Goal: Transaction & Acquisition: Purchase product/service

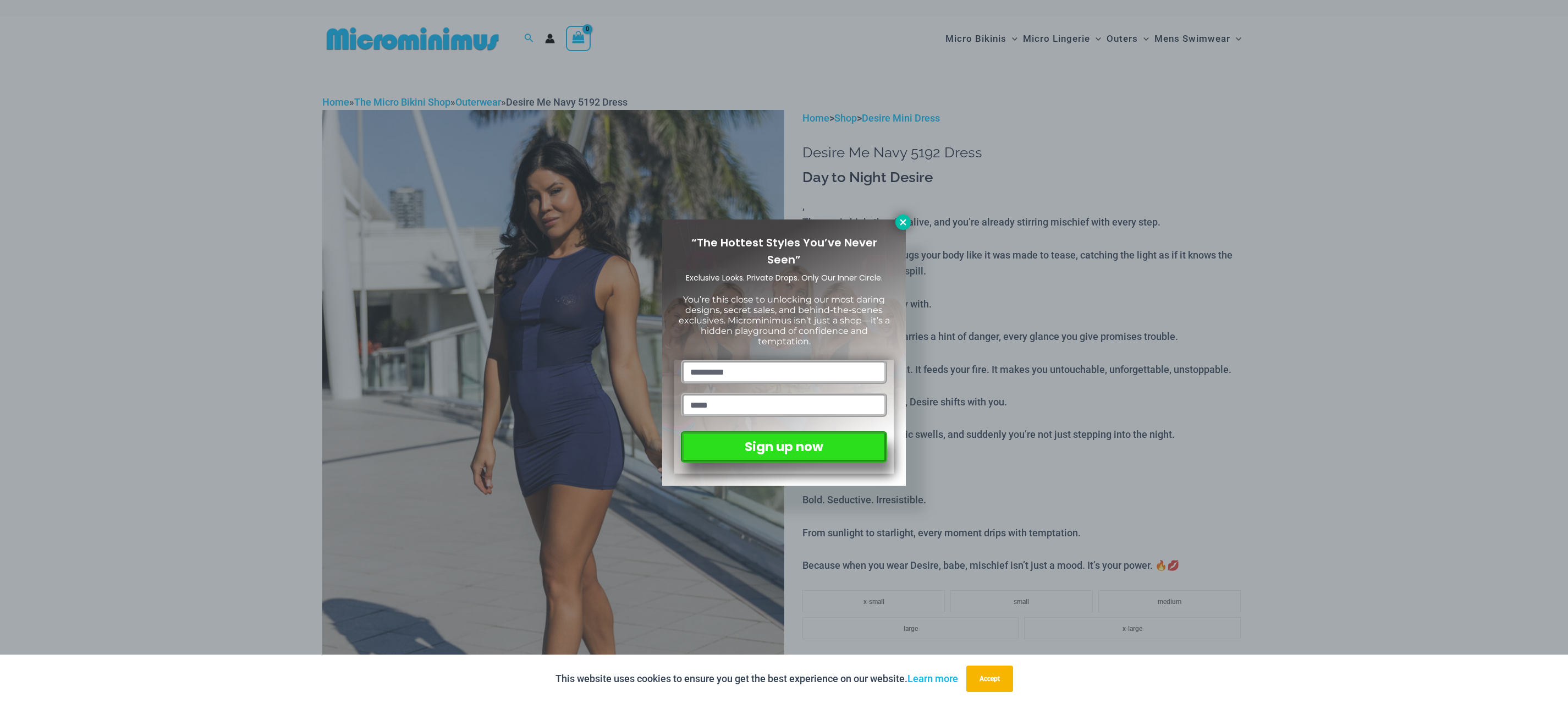
click at [905, 216] on button at bounding box center [903, 222] width 16 height 16
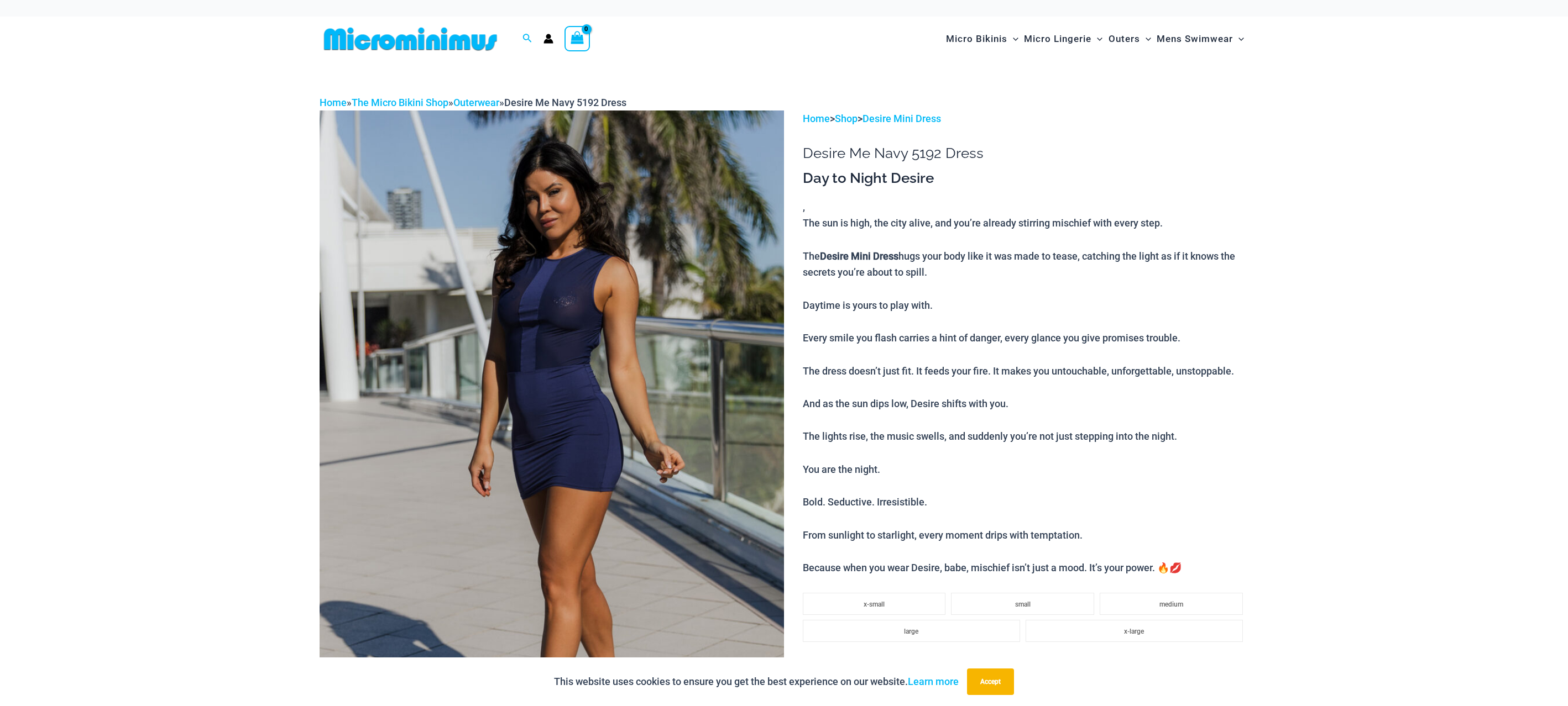
click at [549, 297] on img at bounding box center [551, 459] width 464 height 696
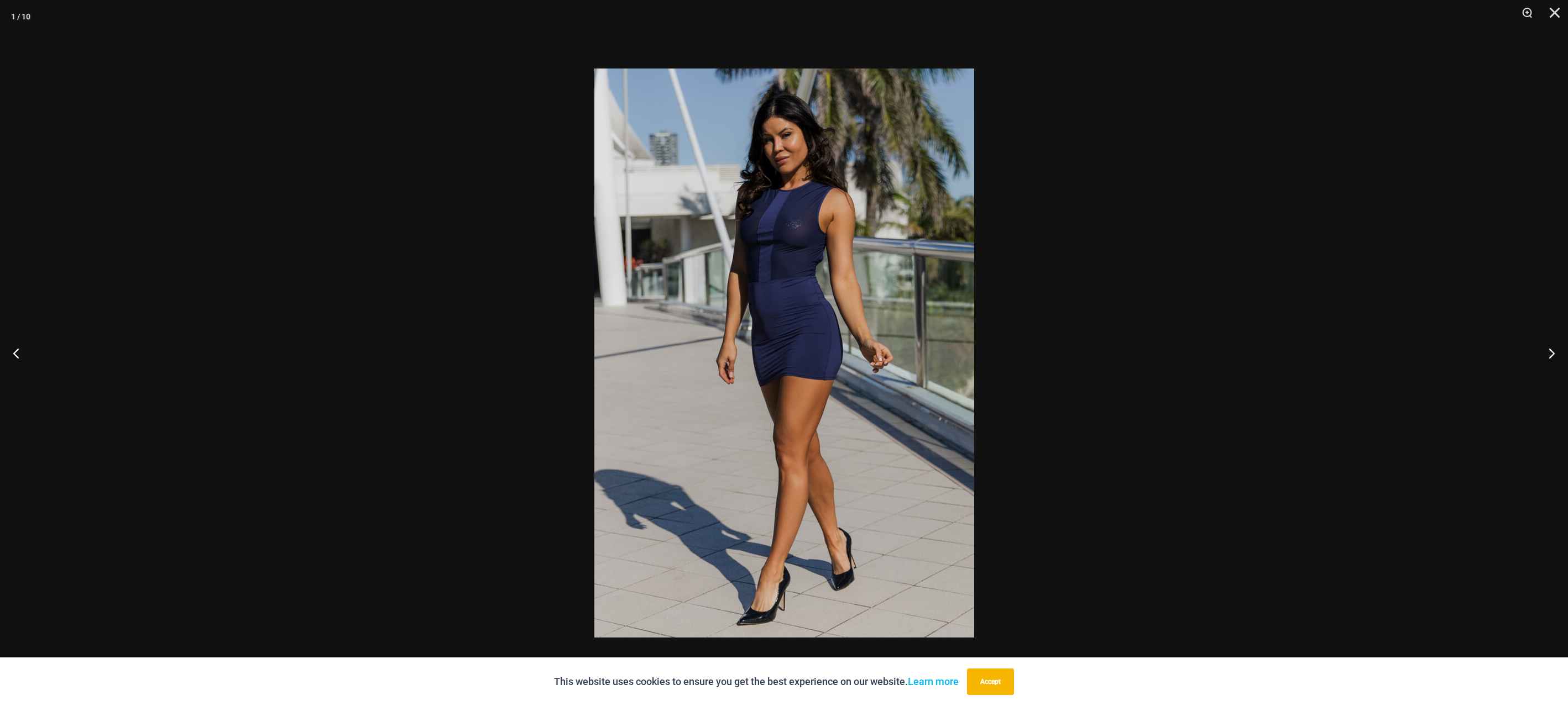
click at [1166, 360] on div at bounding box center [784, 353] width 1568 height 706
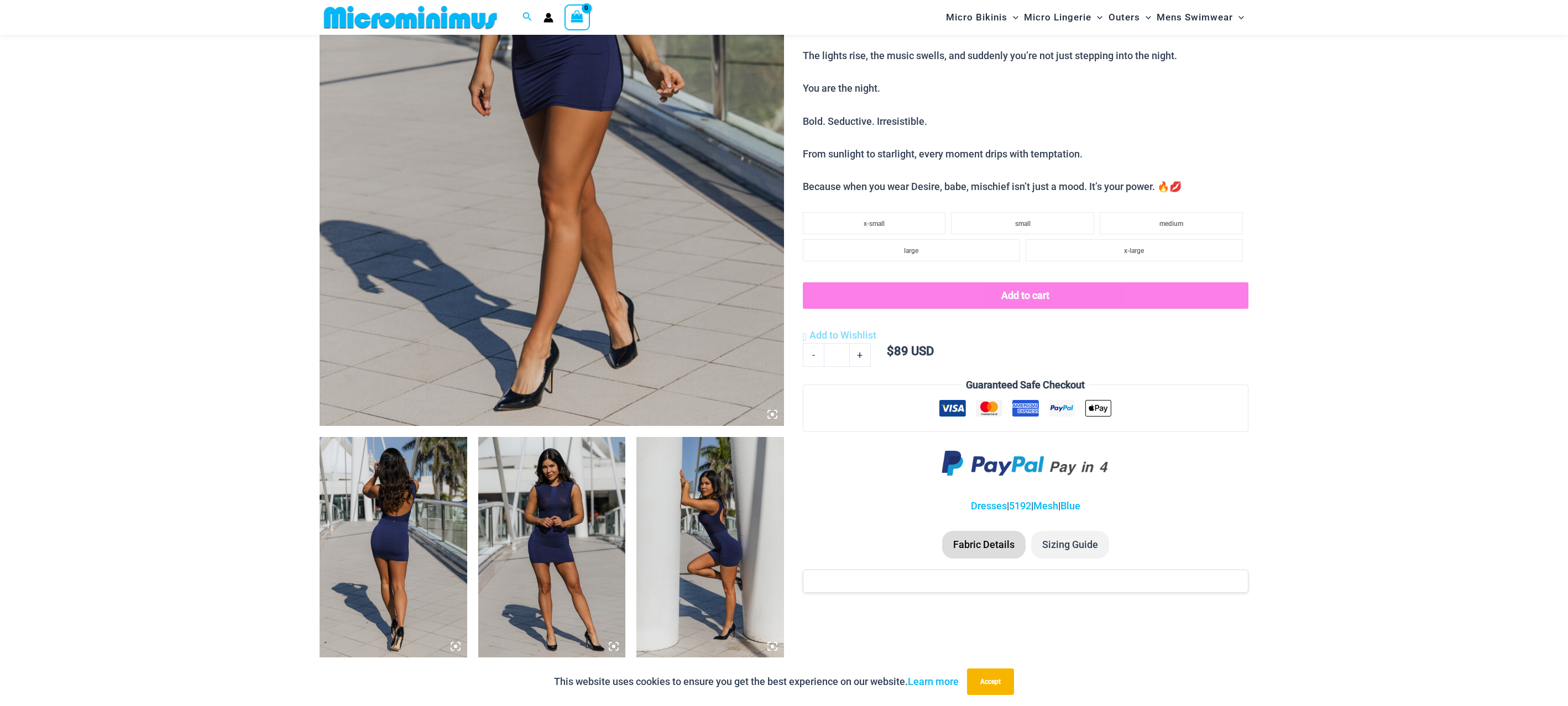
scroll to position [380, 0]
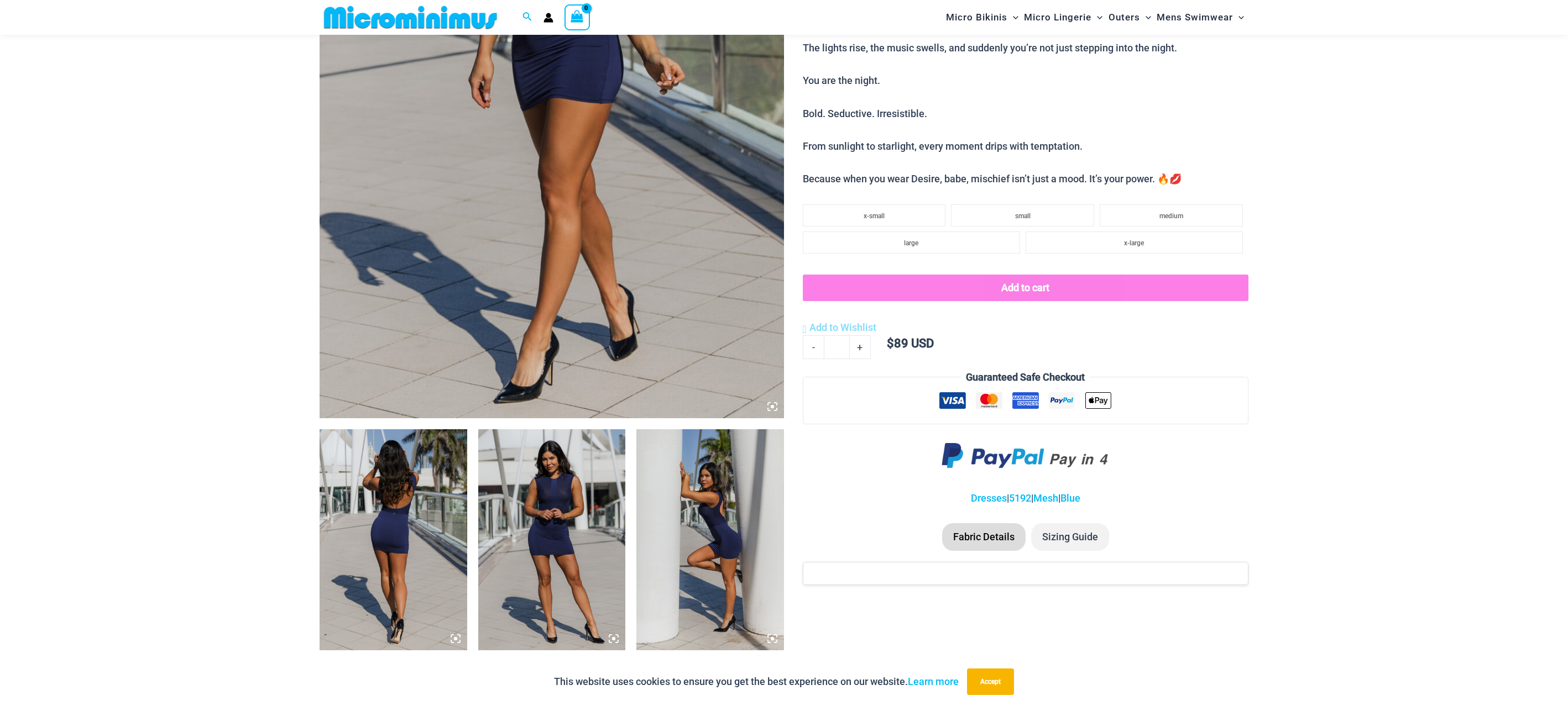
click at [416, 518] on img at bounding box center [393, 539] width 148 height 221
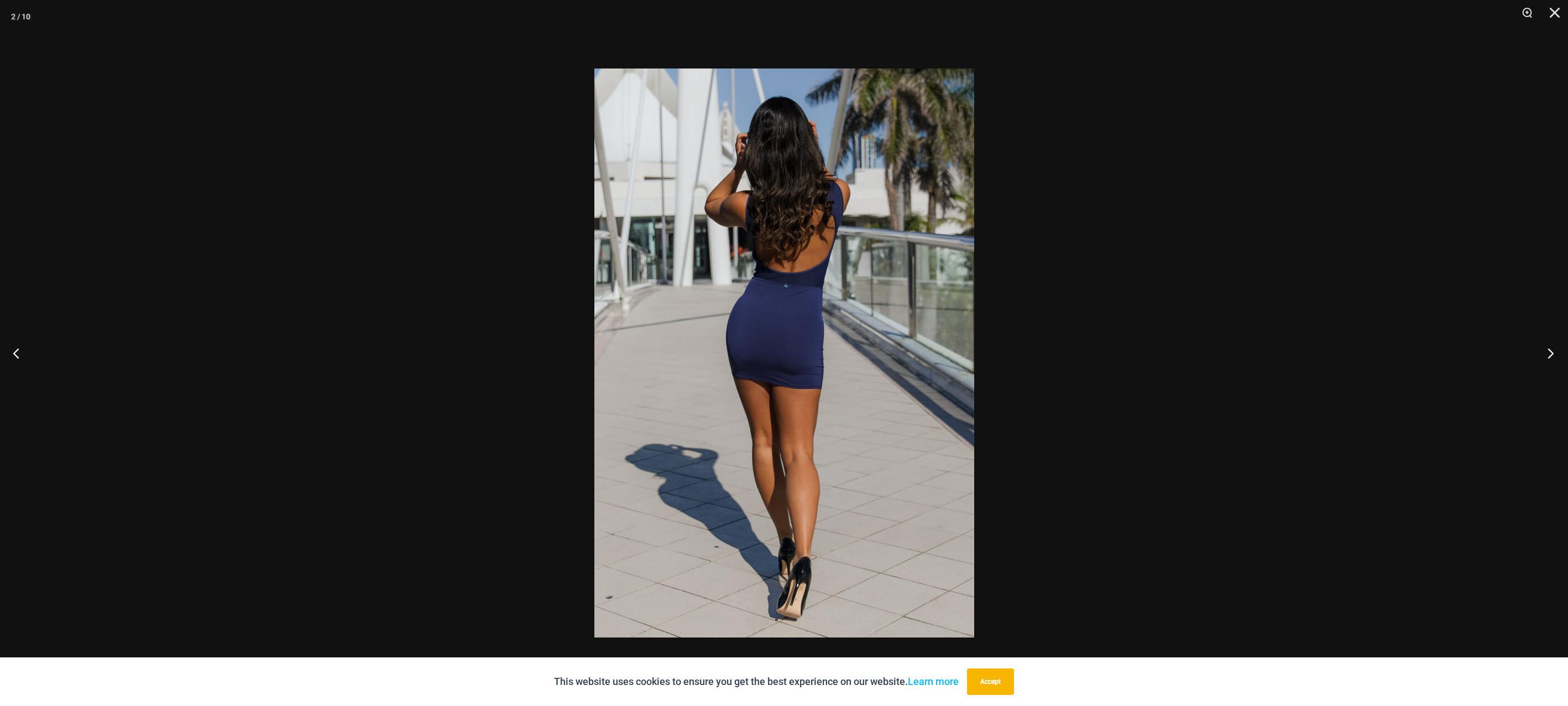
click at [1550, 351] on button "Next" at bounding box center [1547, 352] width 41 height 55
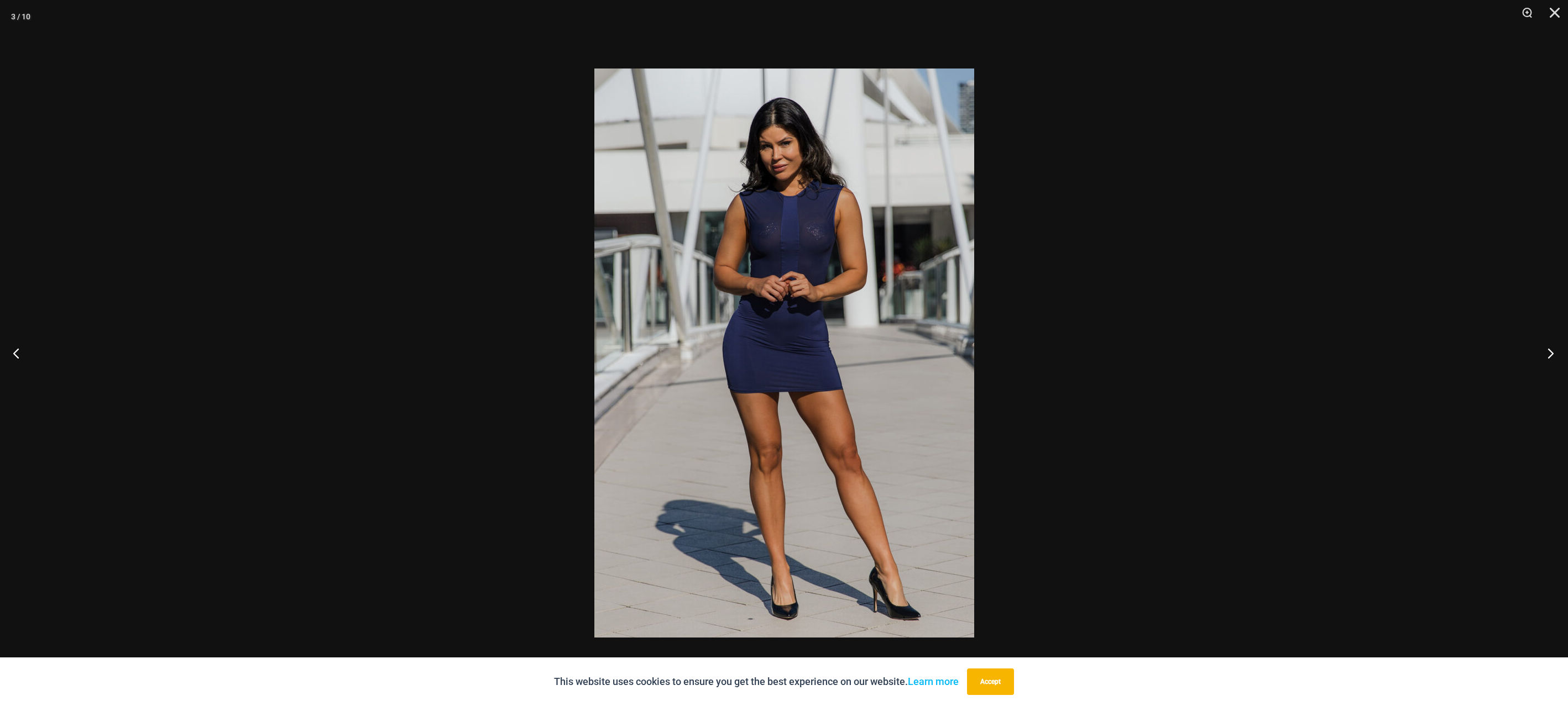
click at [1550, 351] on button "Next" at bounding box center [1547, 352] width 41 height 55
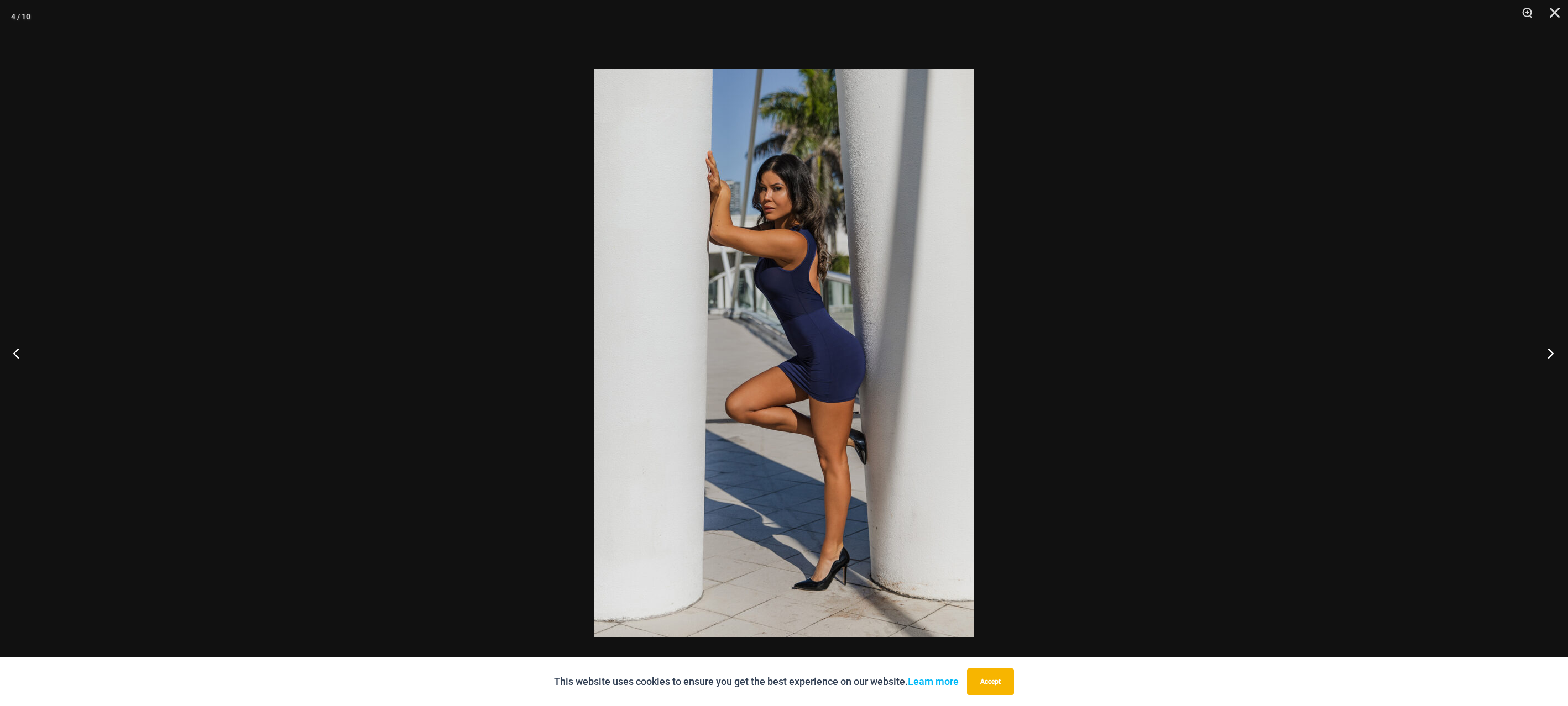
click at [1550, 351] on button "Next" at bounding box center [1547, 352] width 41 height 55
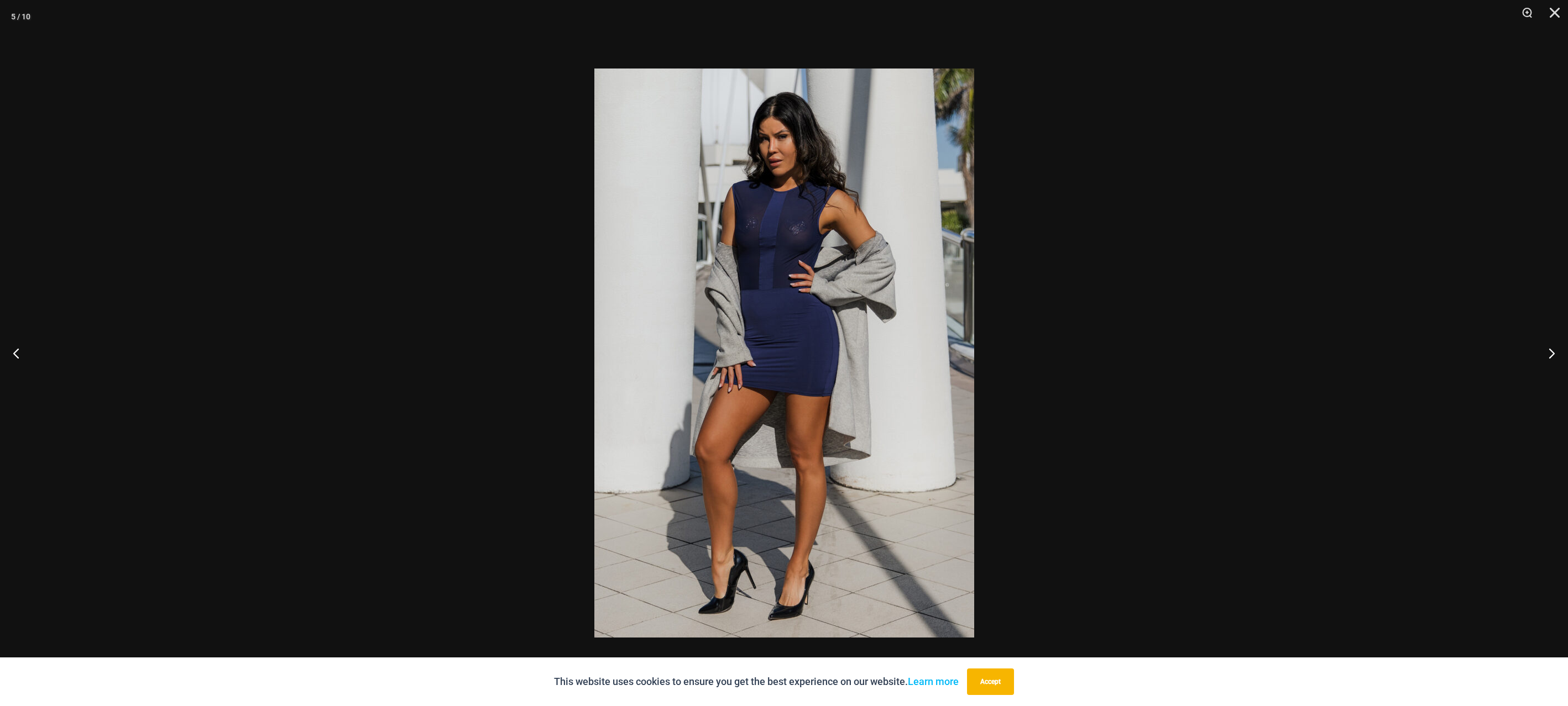
click at [1193, 337] on div at bounding box center [784, 353] width 1568 height 706
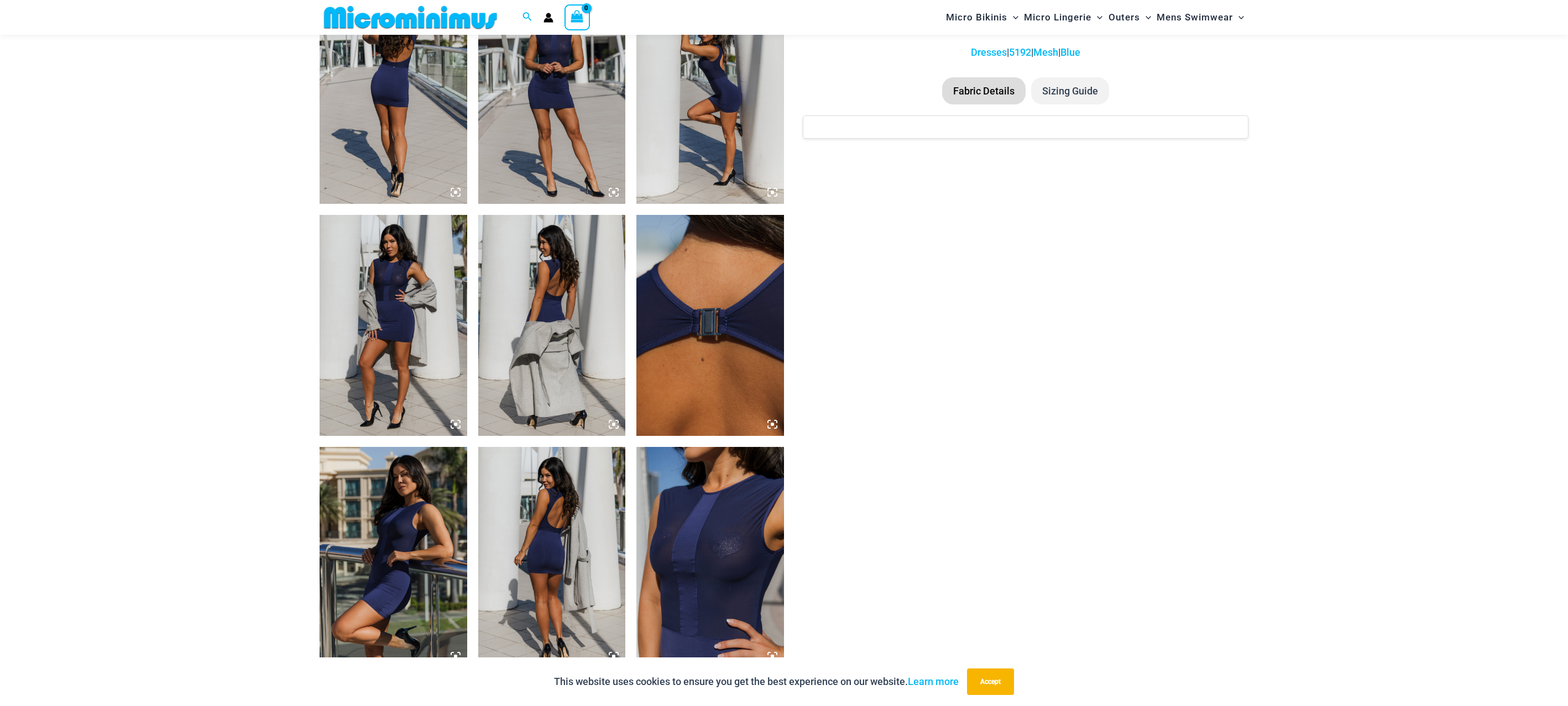
scroll to position [1042, 0]
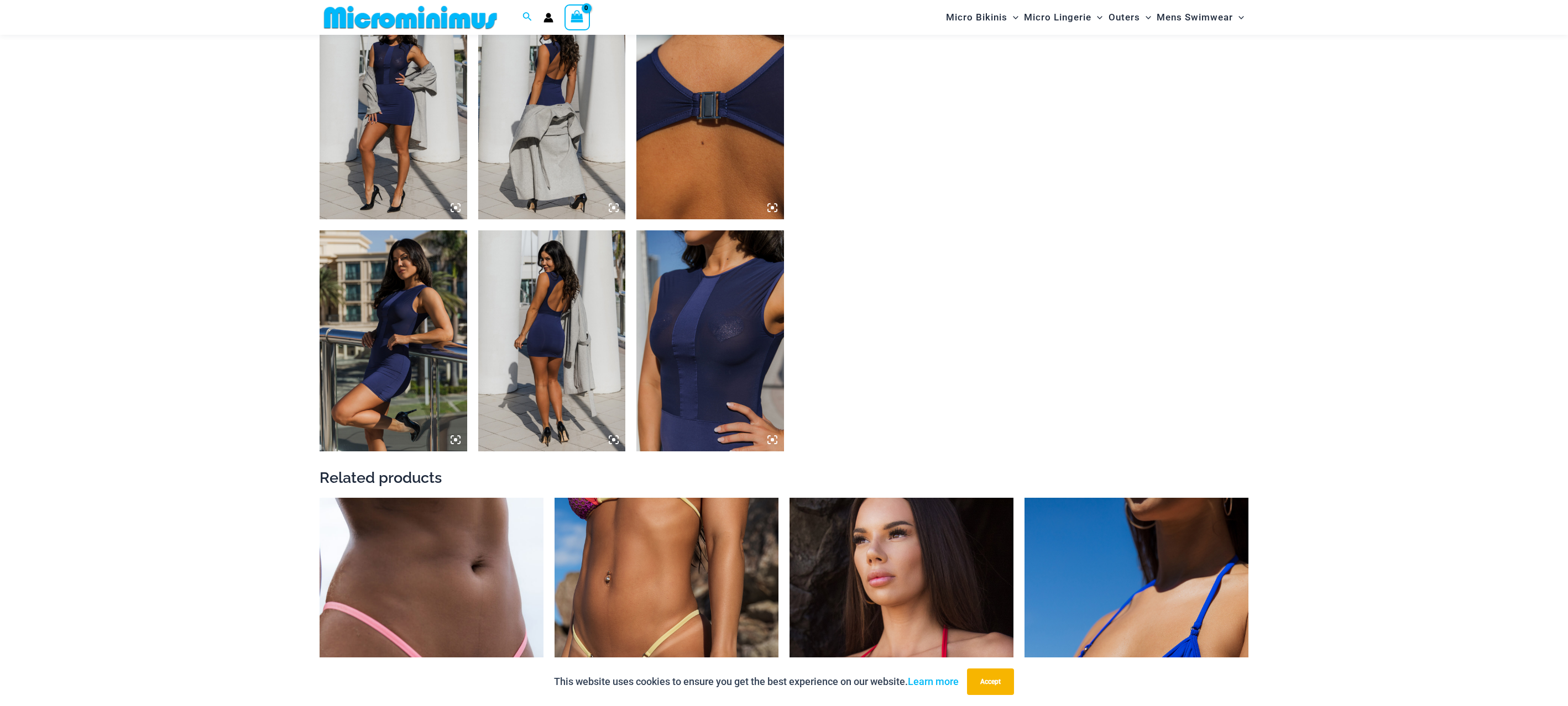
click at [701, 378] on img at bounding box center [710, 341] width 148 height 221
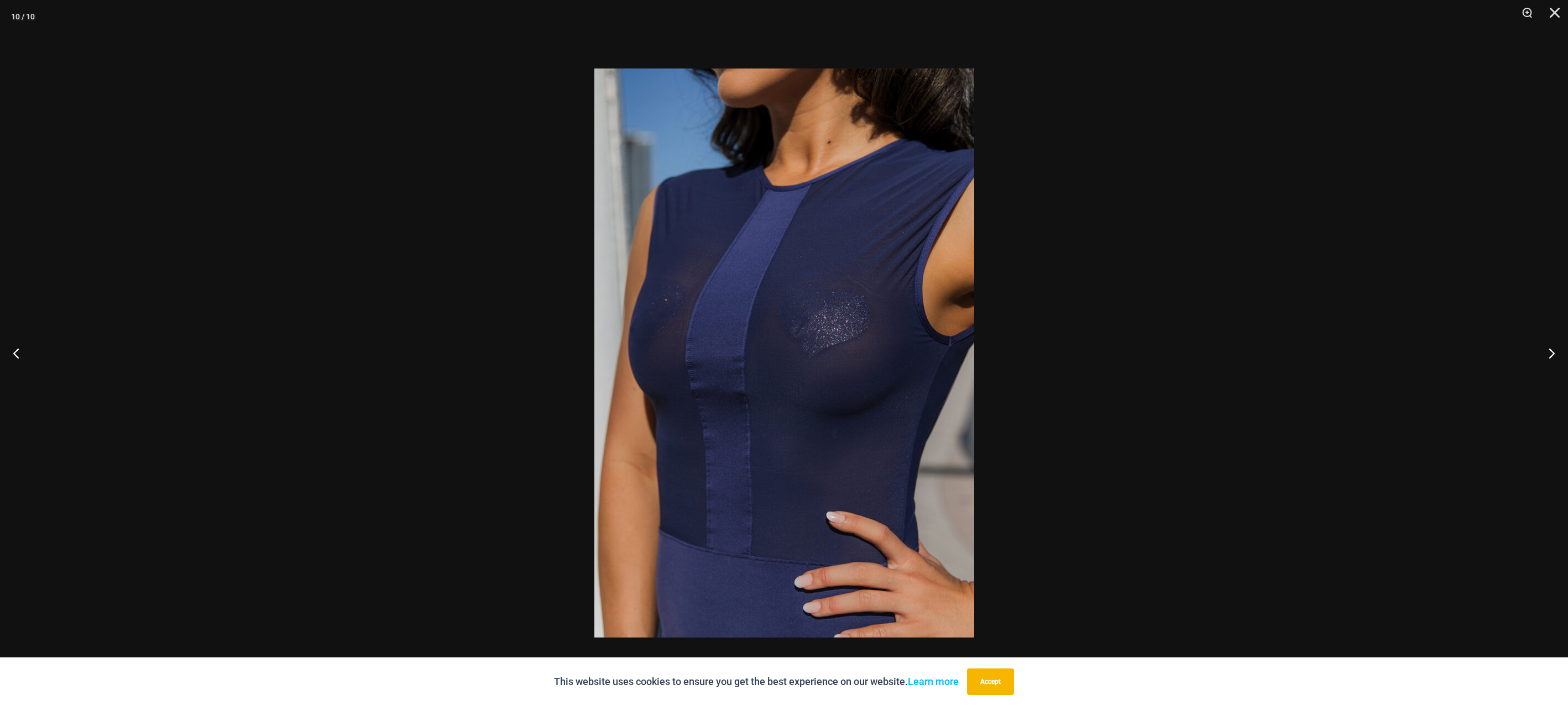
click at [1296, 282] on div at bounding box center [784, 353] width 1568 height 706
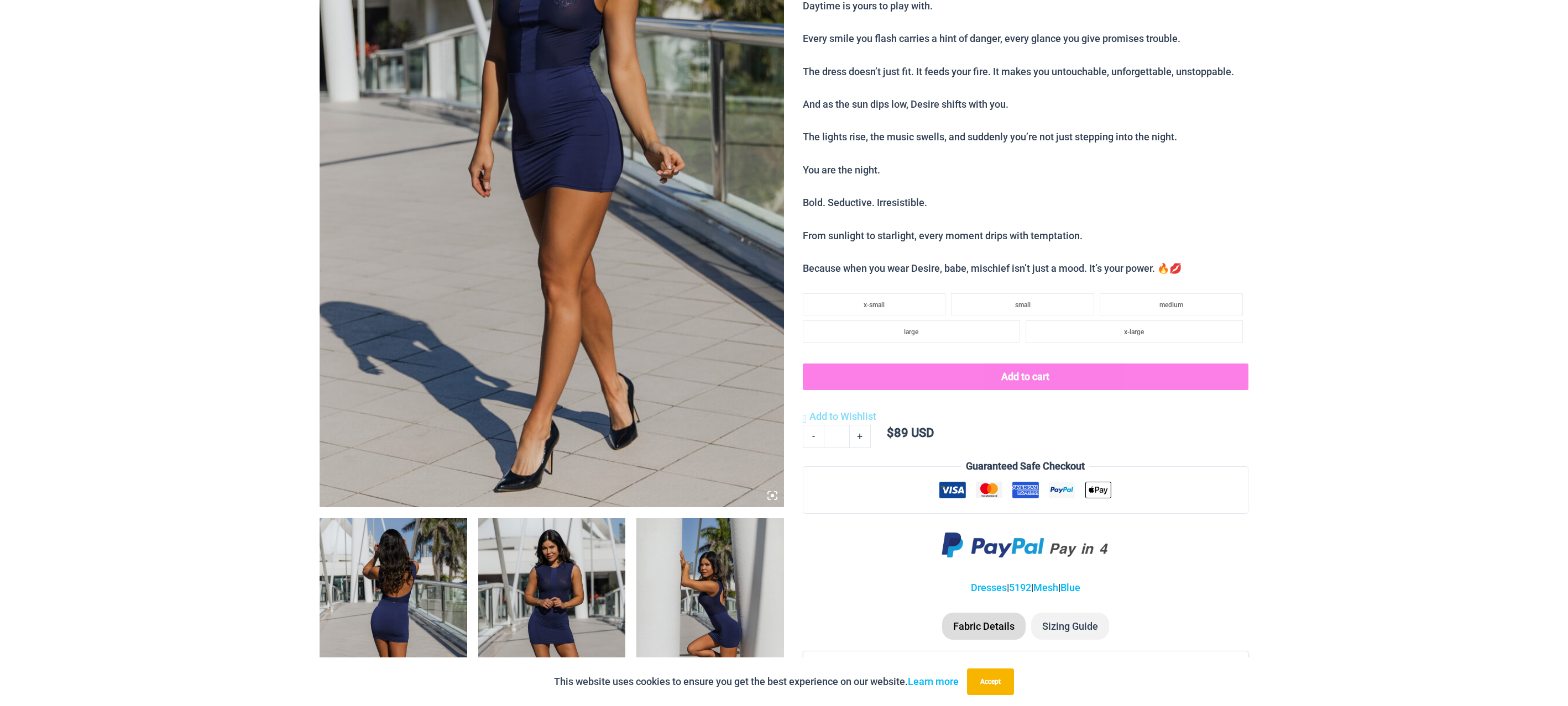
scroll to position [0, 0]
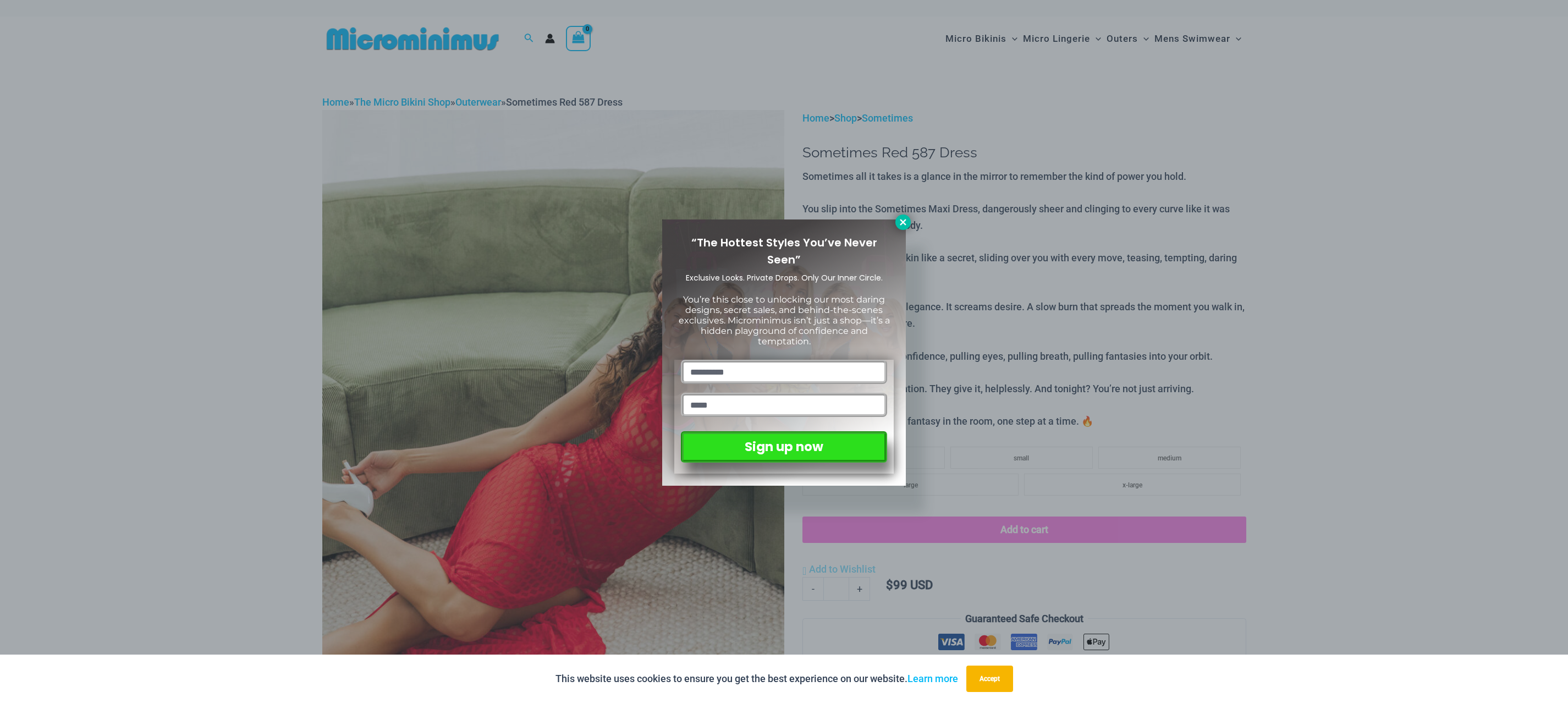
click at [901, 216] on button at bounding box center [903, 222] width 16 height 16
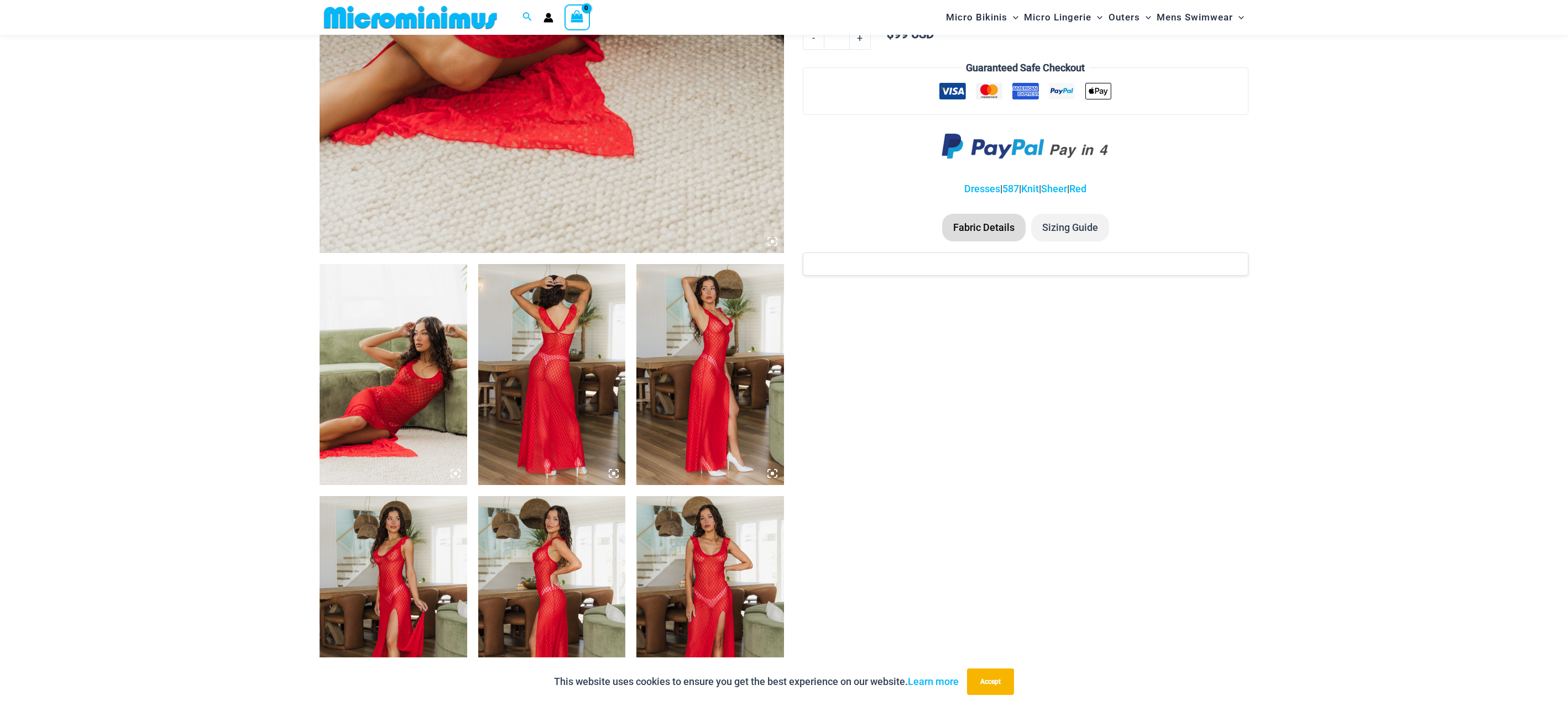
scroll to position [598, 0]
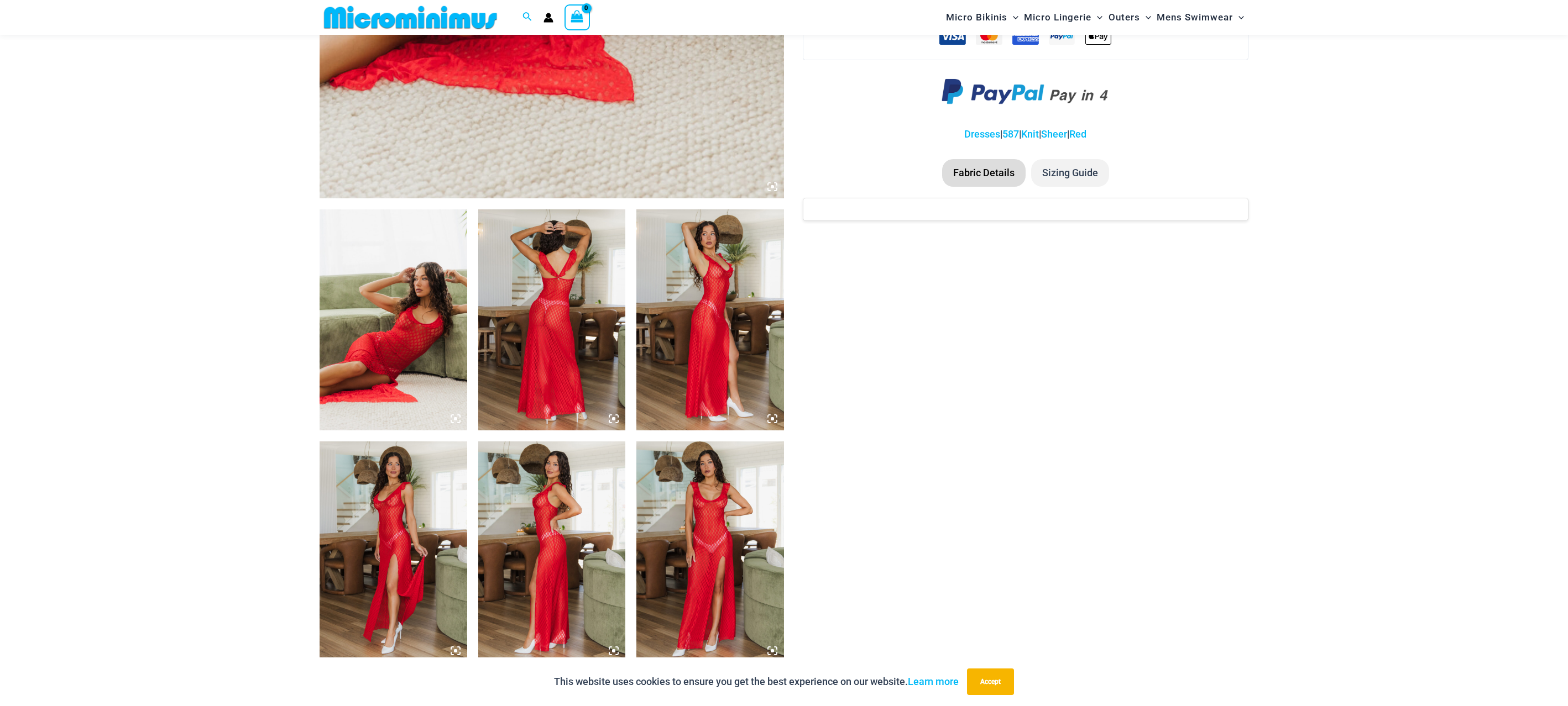
click at [579, 282] on img at bounding box center [552, 319] width 148 height 221
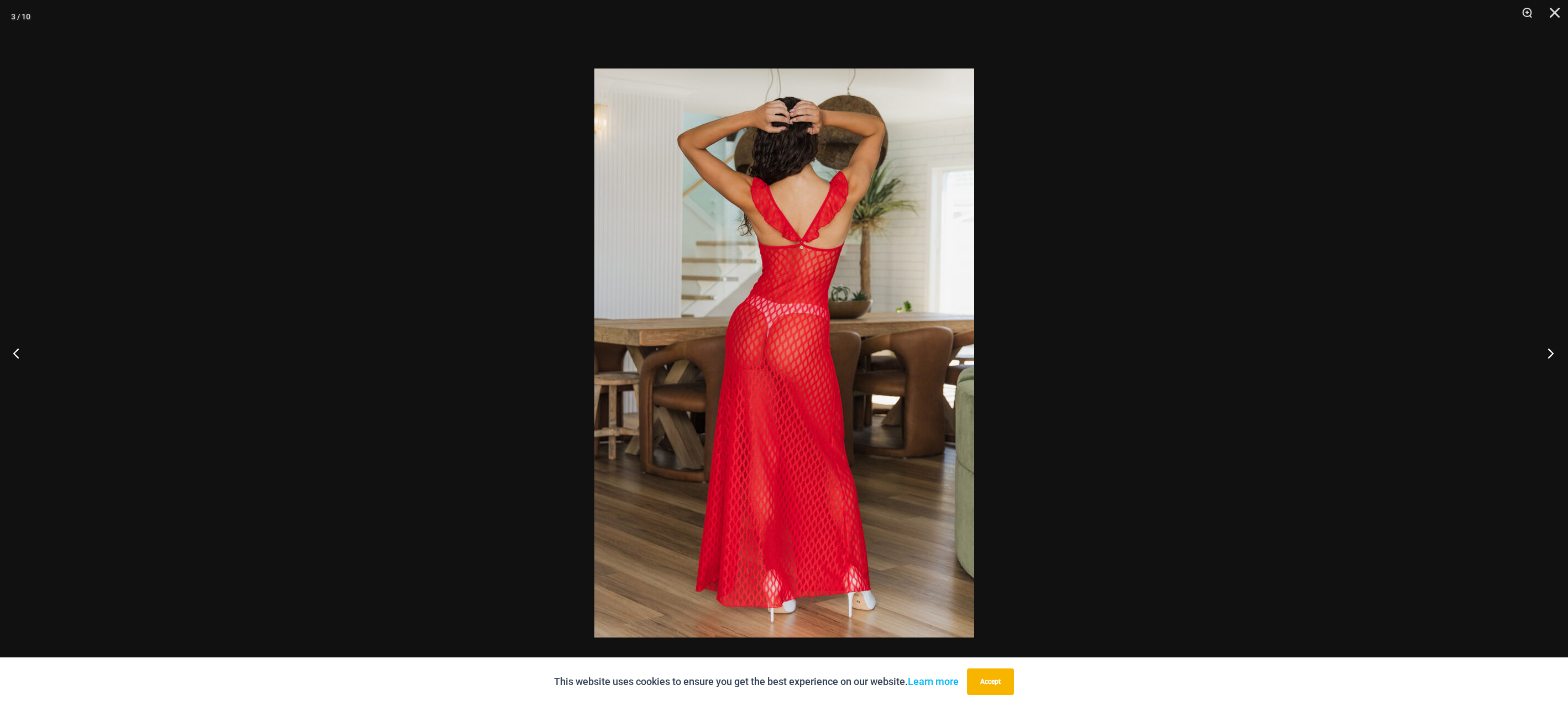
click at [1548, 349] on button "Next" at bounding box center [1547, 352] width 41 height 55
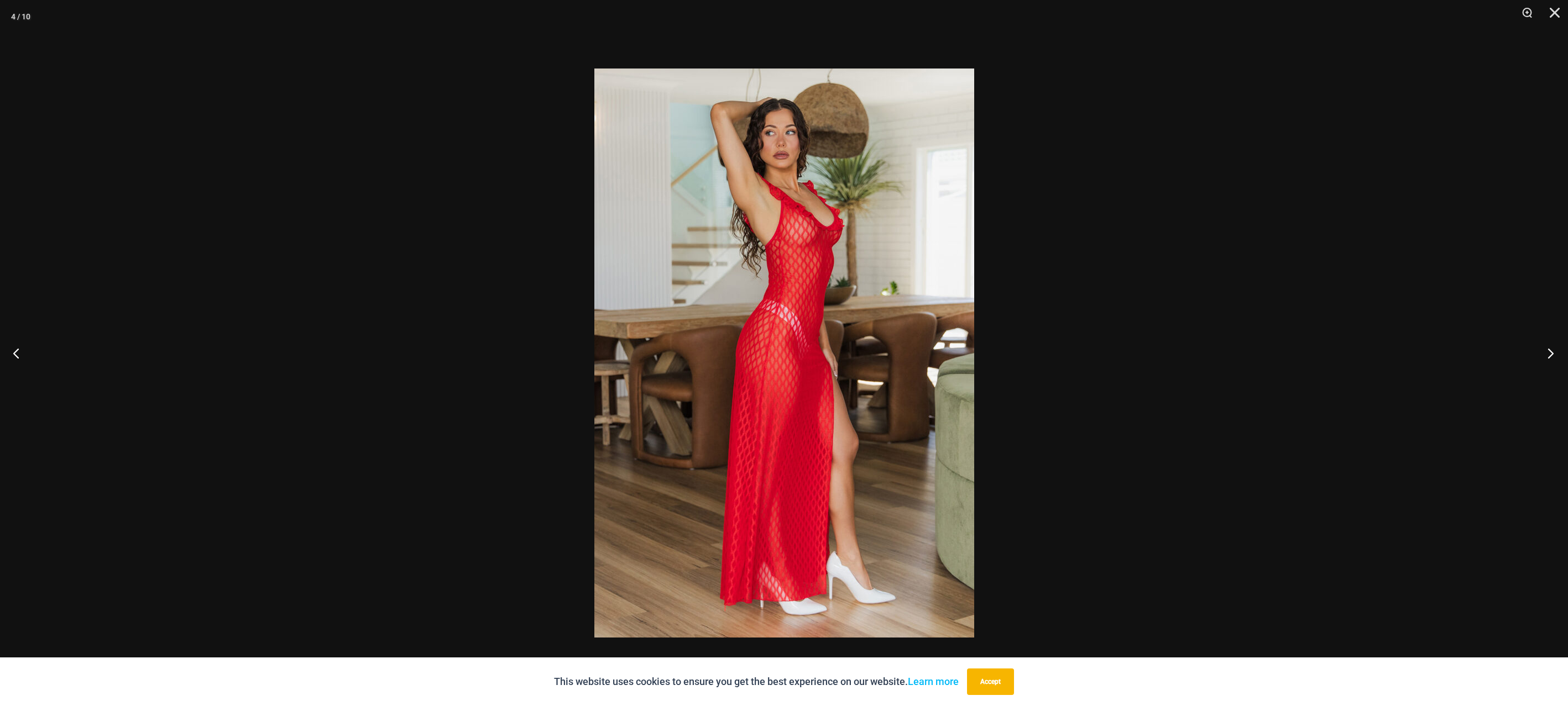
click at [1548, 349] on button "Next" at bounding box center [1547, 352] width 41 height 55
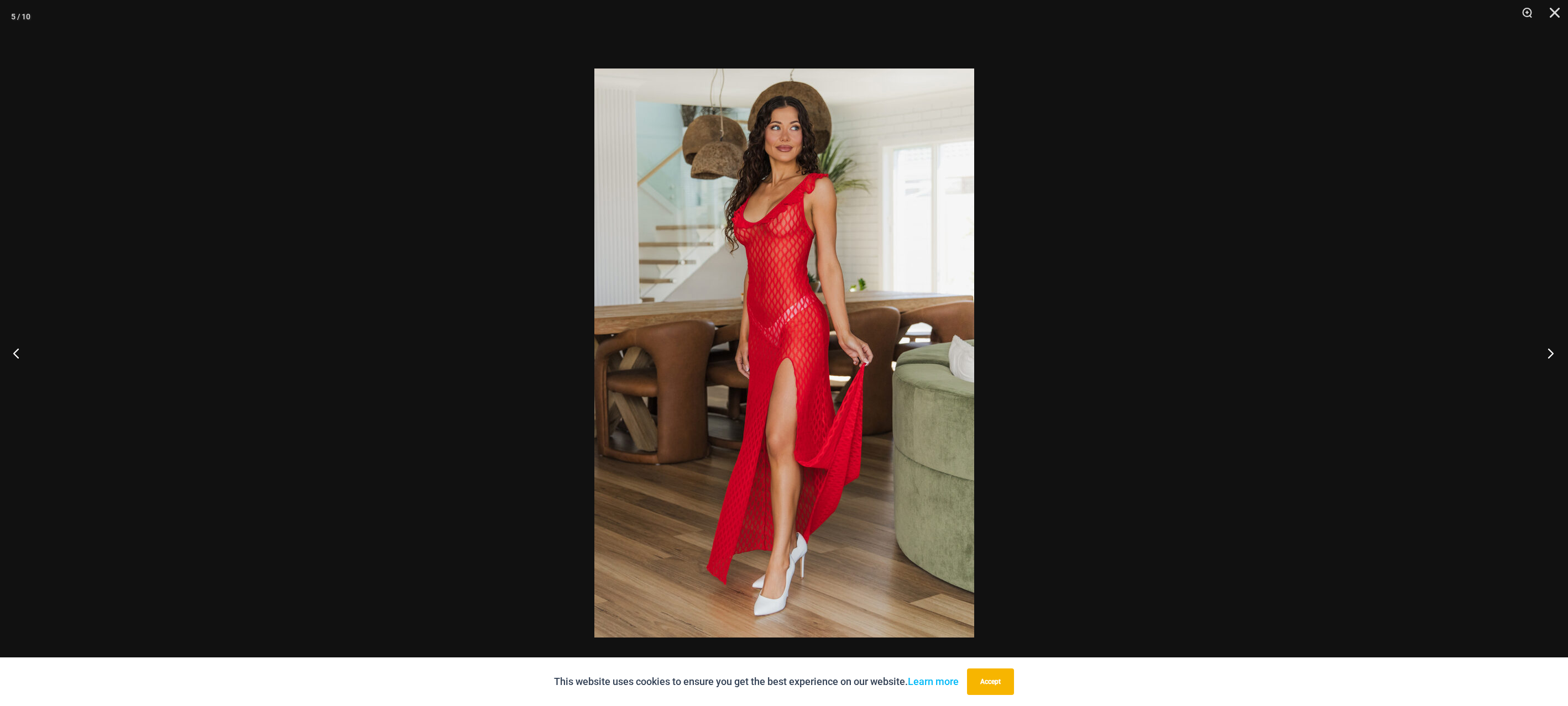
click at [1548, 349] on button "Next" at bounding box center [1547, 352] width 41 height 55
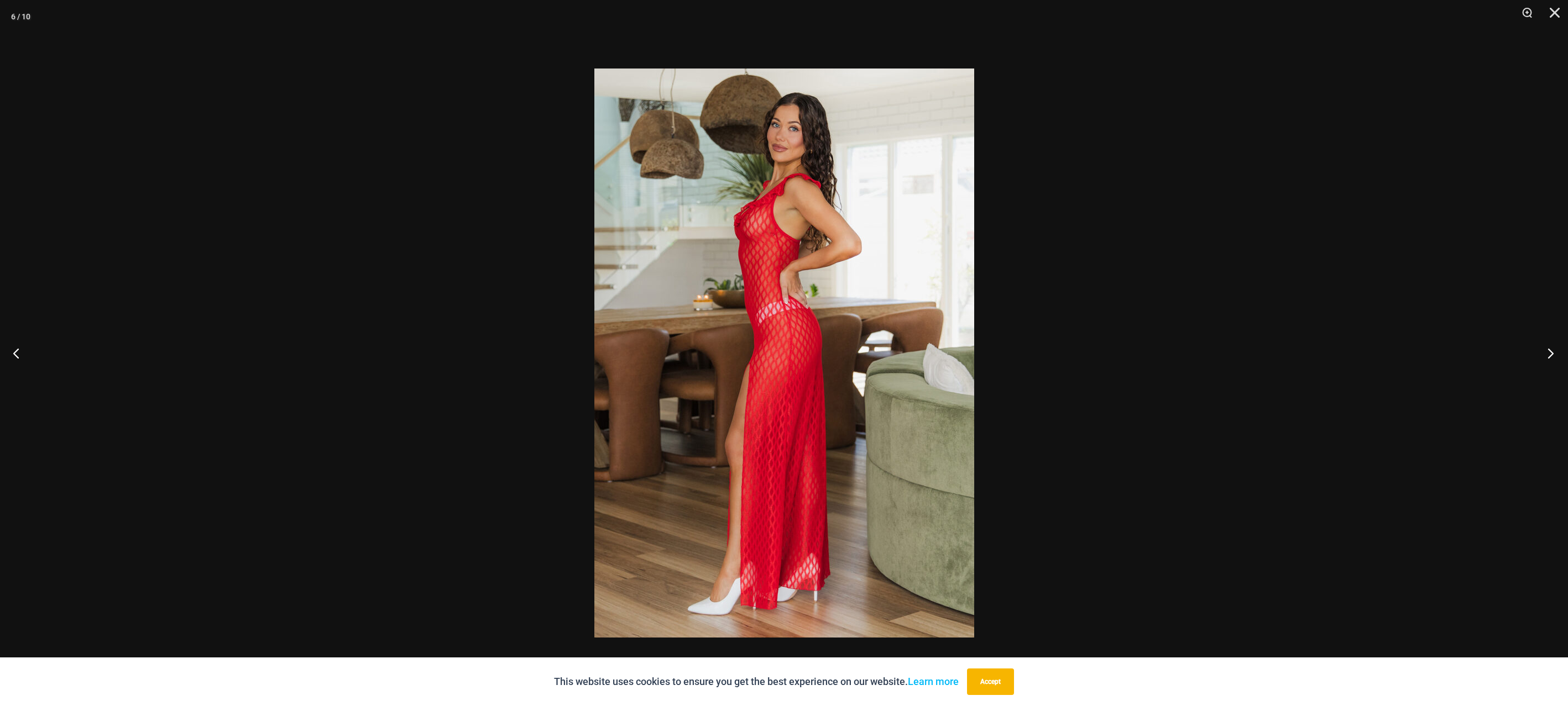
click at [1548, 349] on button "Next" at bounding box center [1547, 352] width 41 height 55
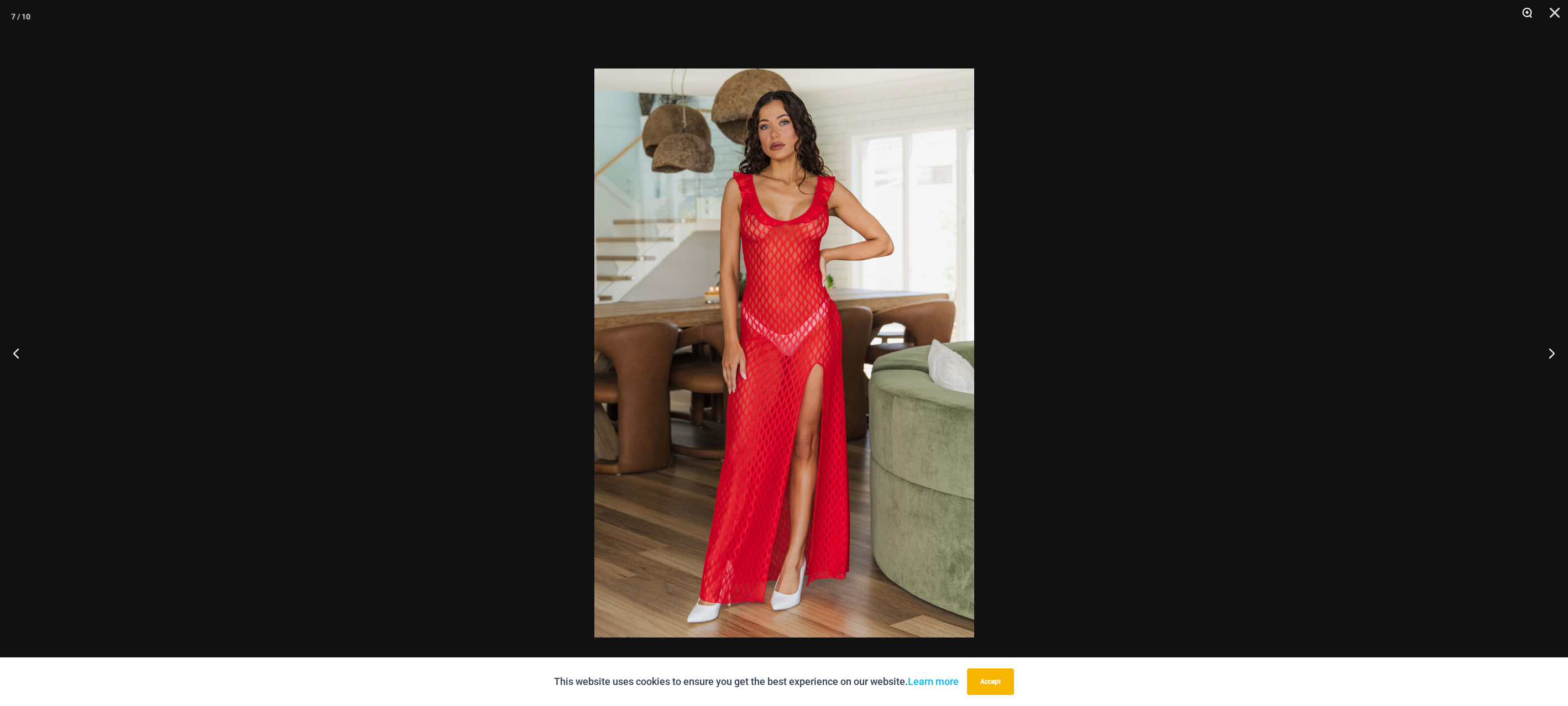
click at [1529, 7] on button "Zoom" at bounding box center [1524, 16] width 28 height 33
click at [1526, 14] on button "Zoom" at bounding box center [1524, 16] width 28 height 33
click at [844, 205] on img at bounding box center [784, 352] width 379 height 569
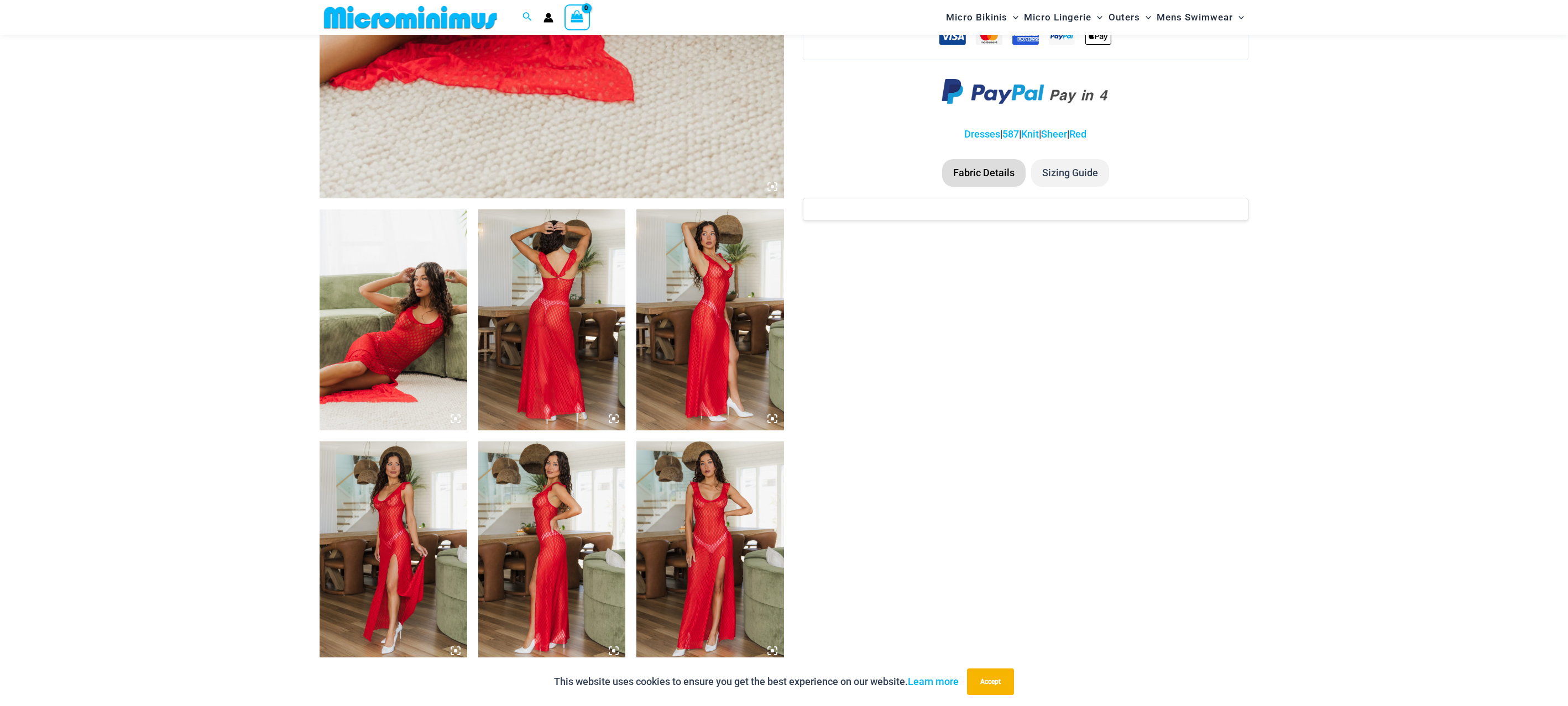
click at [715, 296] on img at bounding box center [710, 319] width 148 height 221
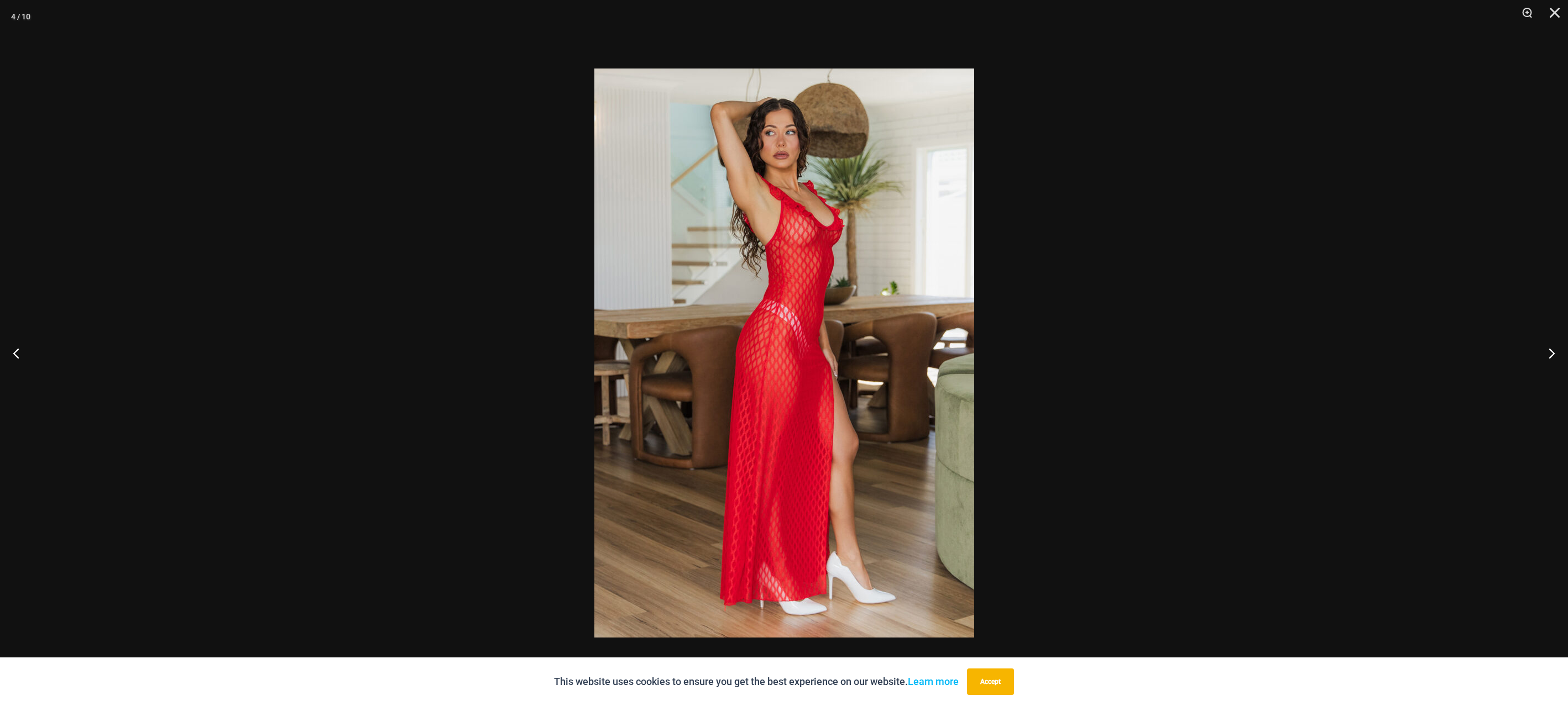
click at [844, 199] on img at bounding box center [784, 352] width 379 height 569
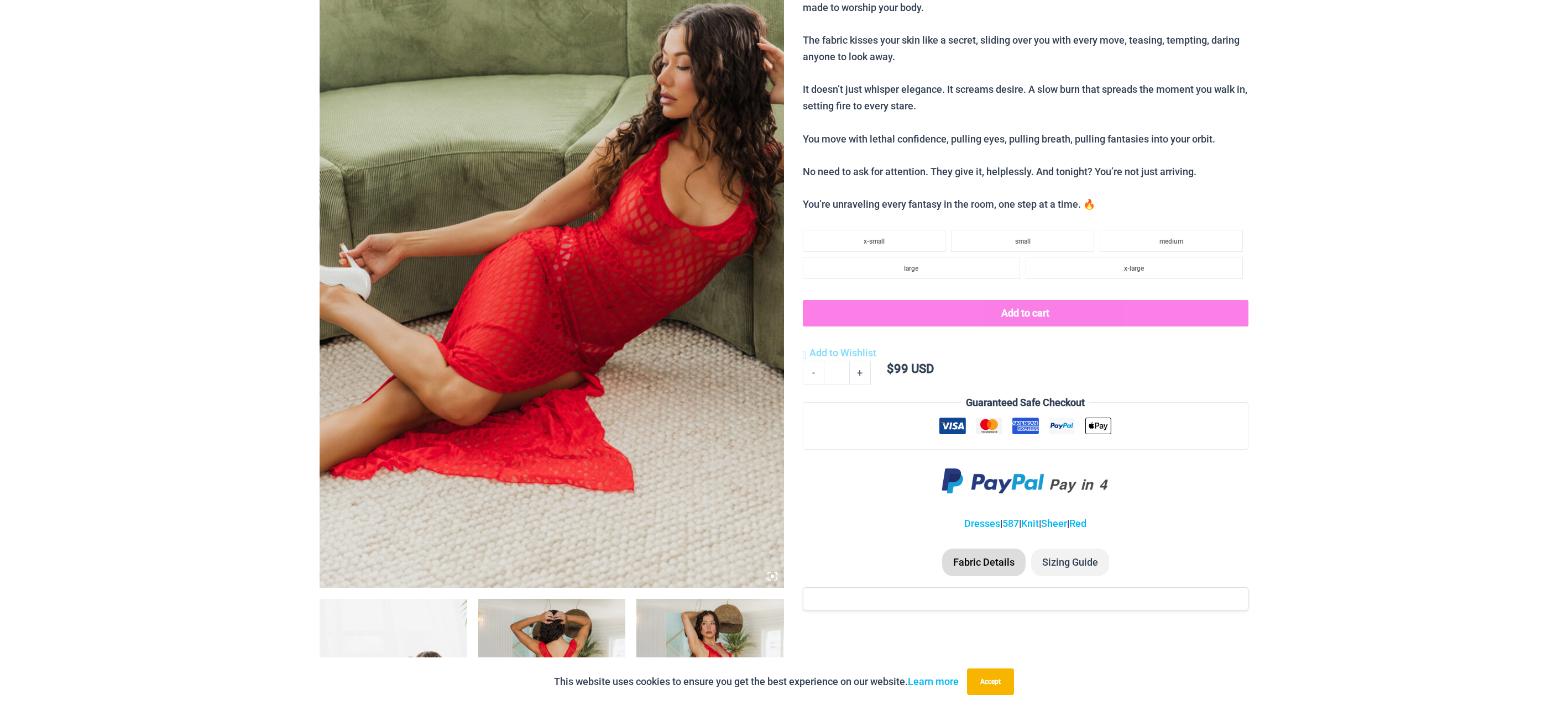
scroll to position [0, 0]
